Goal: Obtain resource: Obtain resource

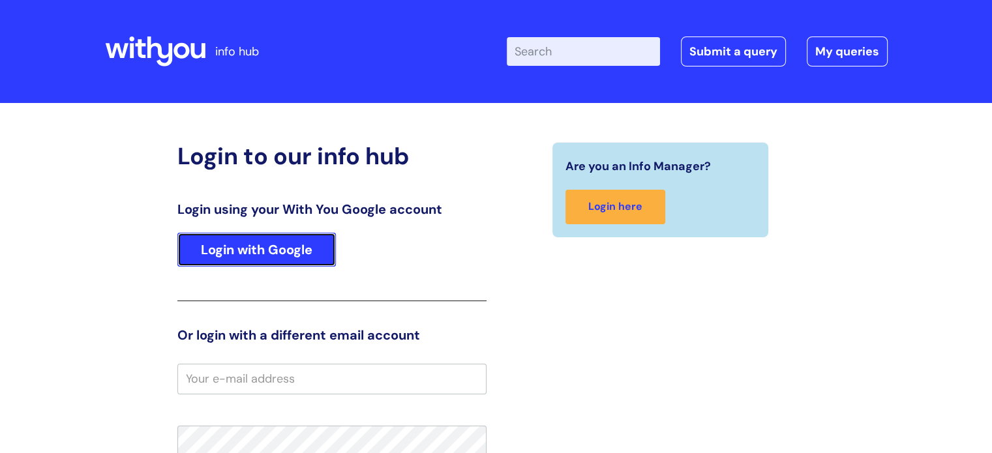
click at [250, 250] on link "Login with Google" at bounding box center [256, 250] width 158 height 34
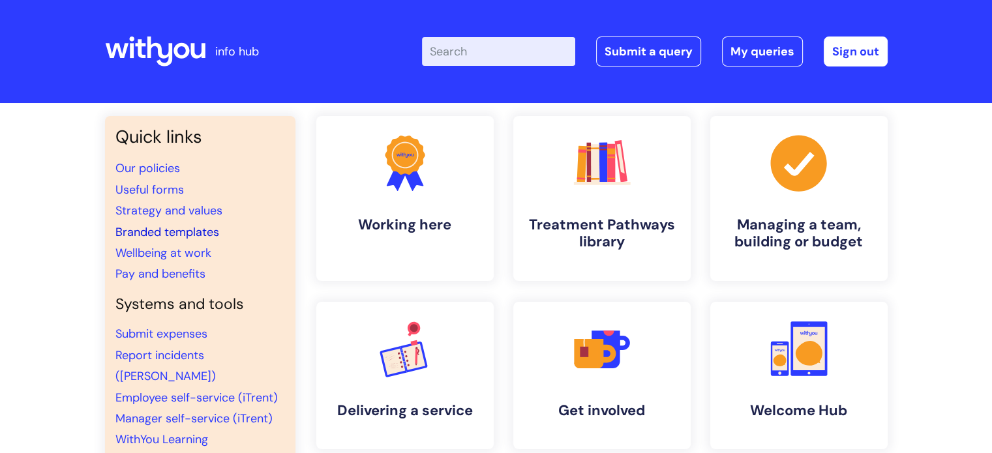
click at [149, 230] on link "Branded templates" at bounding box center [167, 232] width 104 height 16
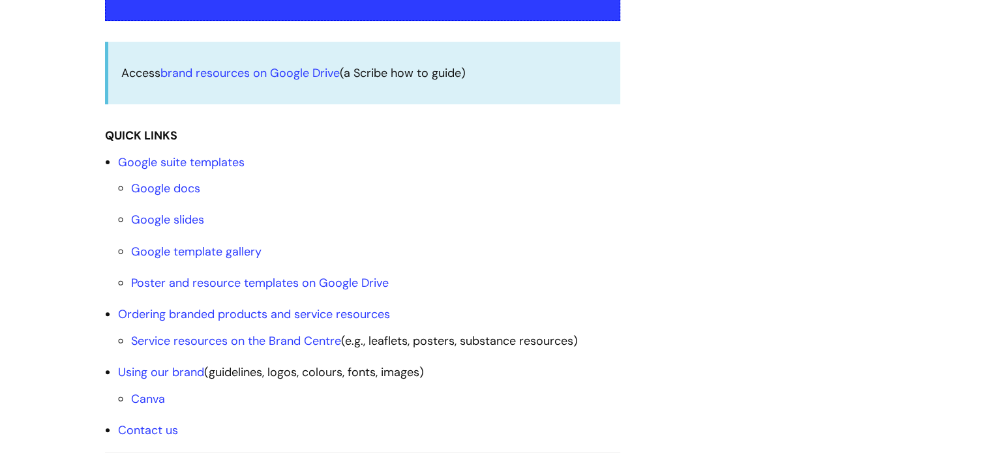
scroll to position [370, 0]
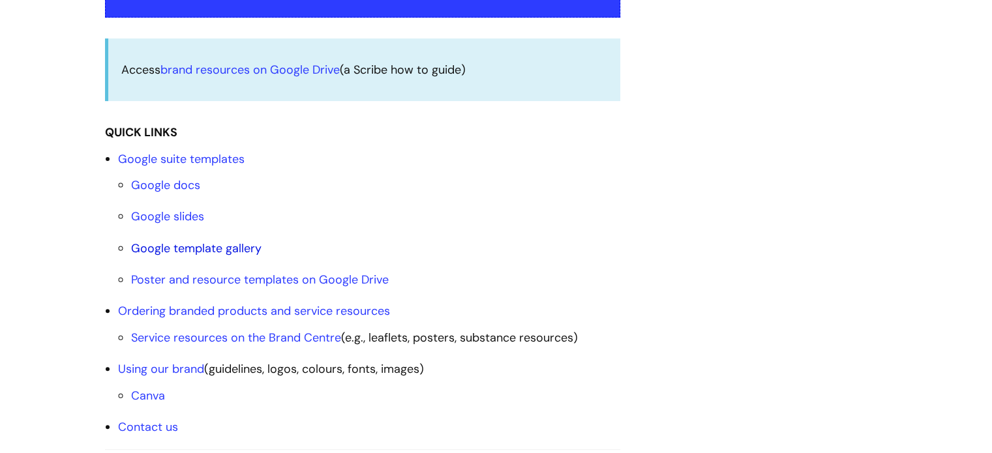
click at [170, 248] on link "Google template gallery" at bounding box center [196, 249] width 130 height 16
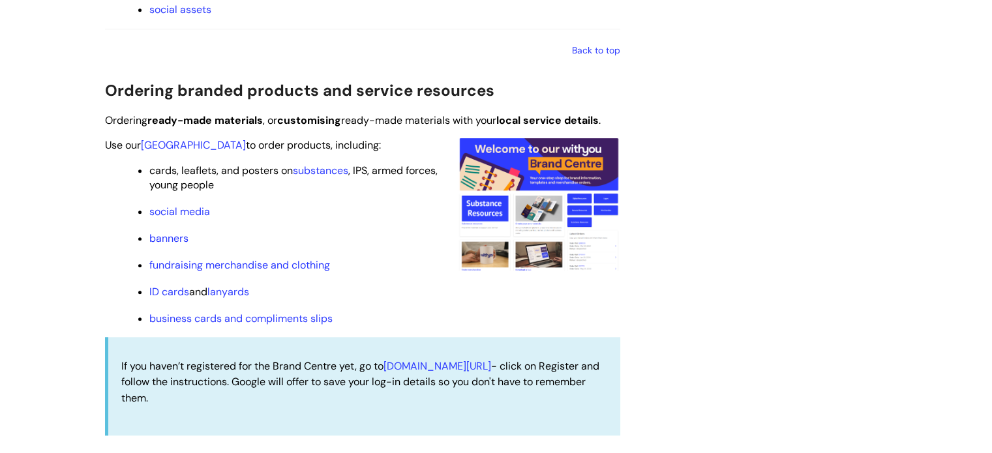
scroll to position [1191, 0]
click at [178, 325] on link "business cards and compliments slips" at bounding box center [240, 318] width 183 height 14
